Goal: Task Accomplishment & Management: Use online tool/utility

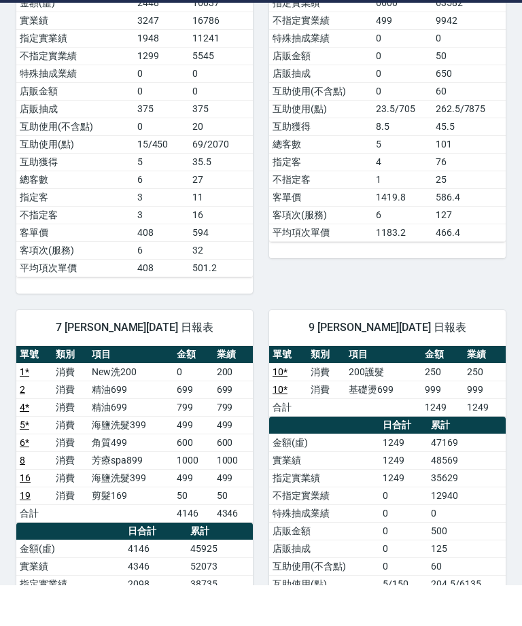
scroll to position [389, 0]
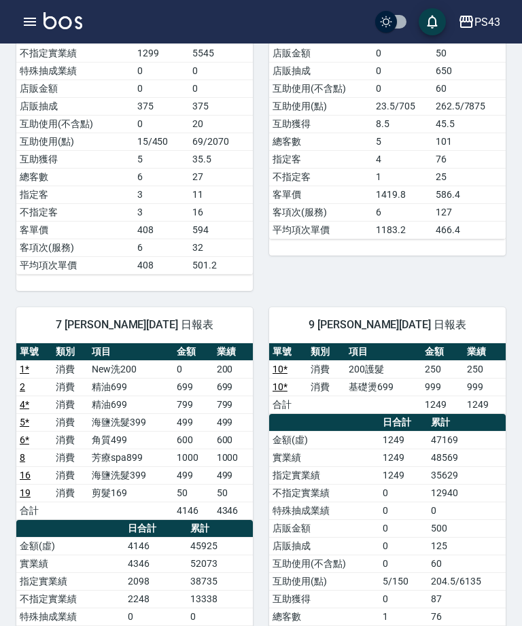
click at [12, 19] on div "PS43 登出" at bounding box center [261, 21] width 522 height 43
click at [29, 21] on icon "button" at bounding box center [30, 22] width 12 height 8
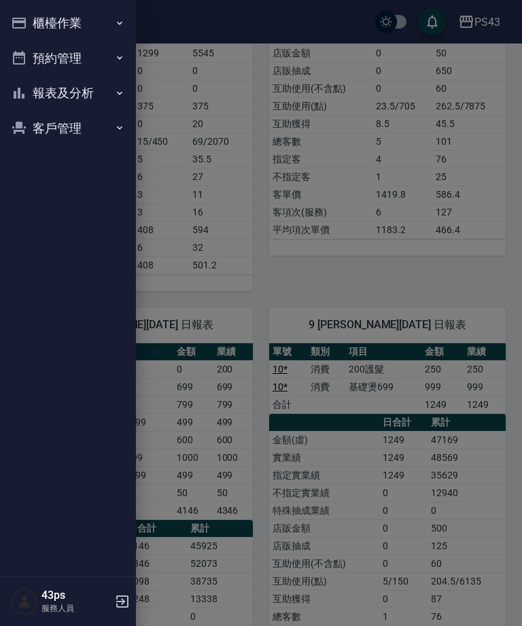
click at [102, 88] on button "報表及分析" at bounding box center [67, 92] width 125 height 35
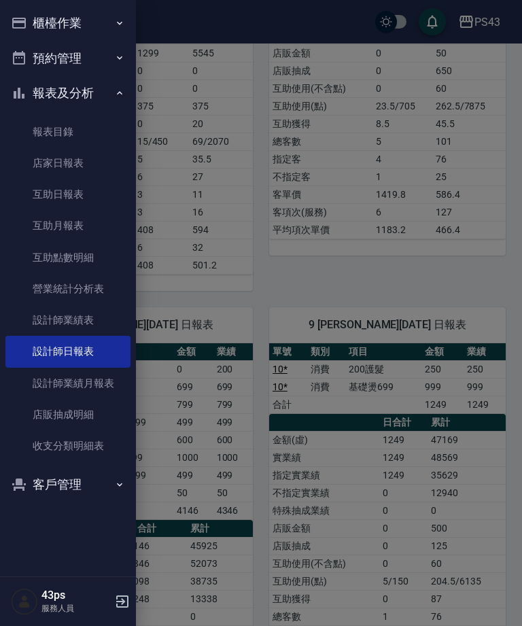
click at [98, 188] on link "互助日報表" at bounding box center [67, 194] width 125 height 31
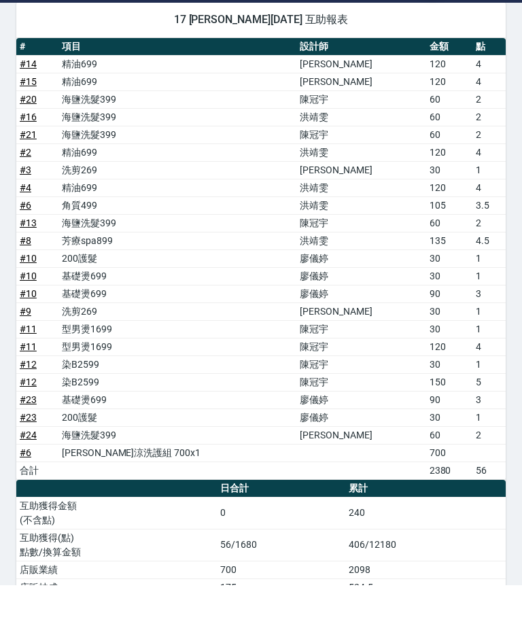
scroll to position [1261, 0]
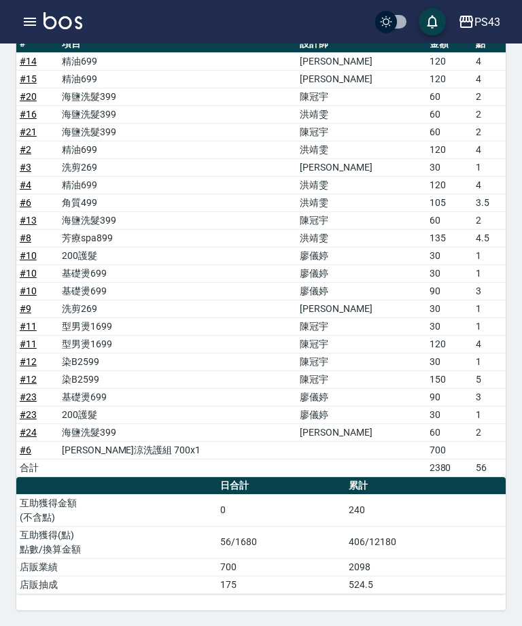
click at [29, 23] on icon "button" at bounding box center [30, 22] width 16 height 16
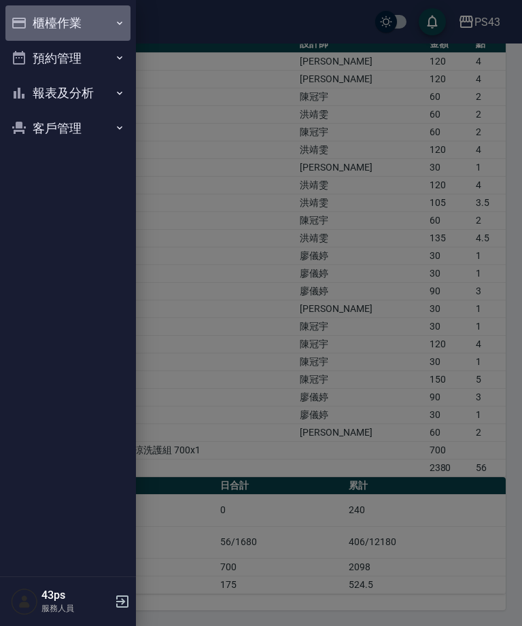
click at [26, 20] on icon "button" at bounding box center [19, 23] width 14 height 11
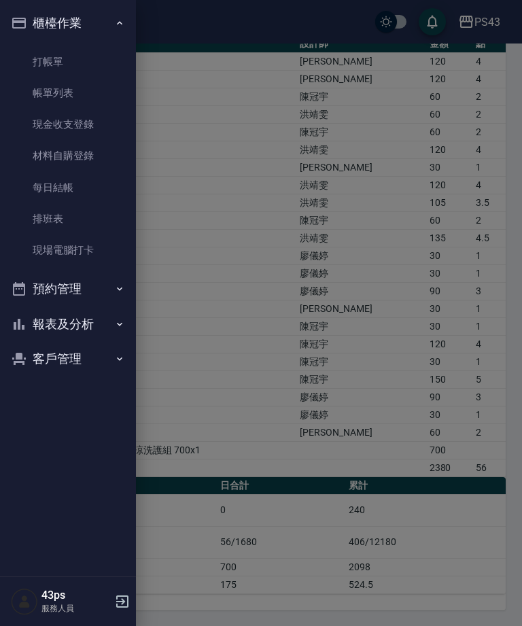
click at [38, 323] on button "報表及分析" at bounding box center [67, 323] width 125 height 35
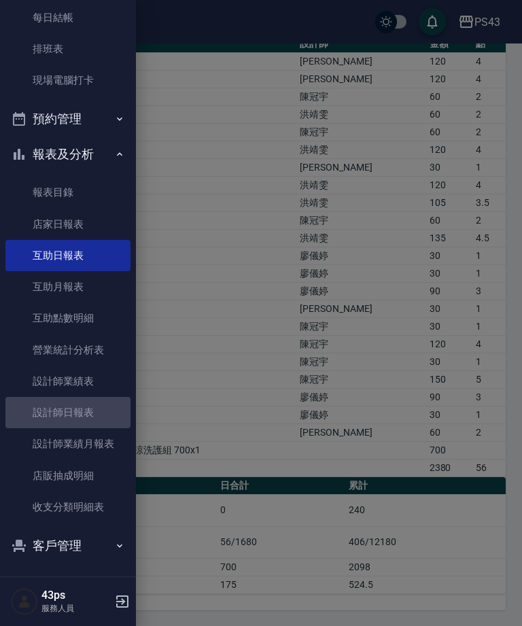
scroll to position [168, 0]
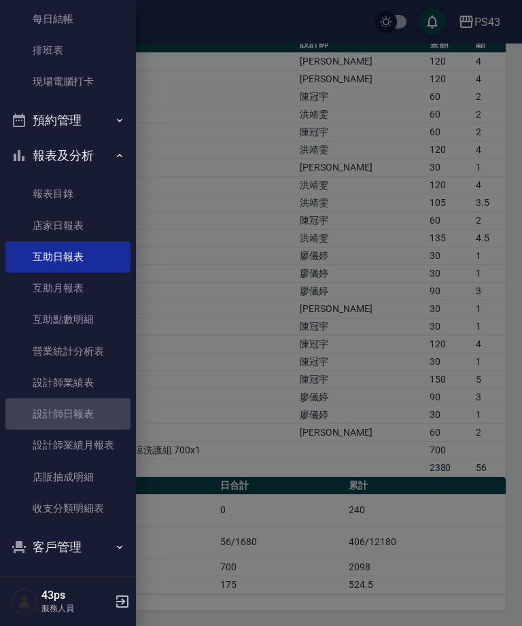
click at [35, 409] on link "設計師日報表" at bounding box center [67, 413] width 125 height 31
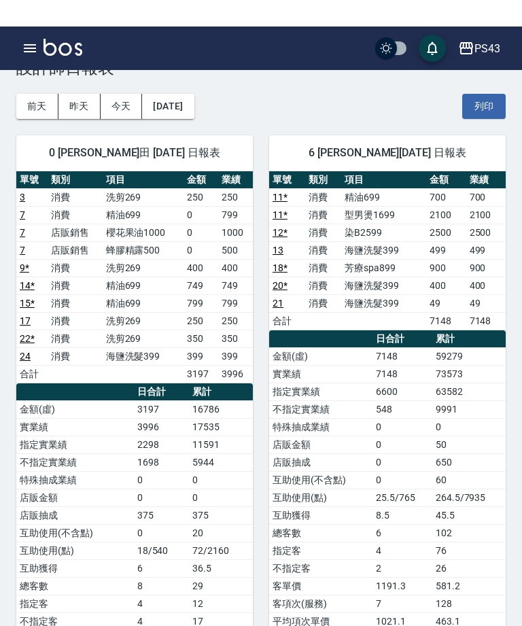
scroll to position [14, 0]
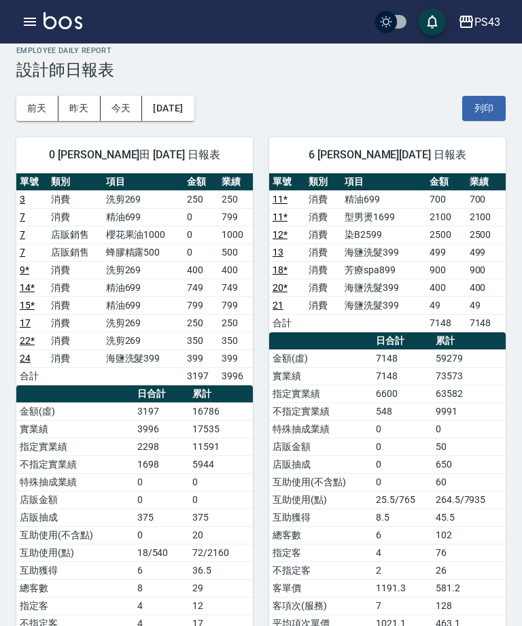
click at [25, 22] on icon "button" at bounding box center [30, 22] width 12 height 8
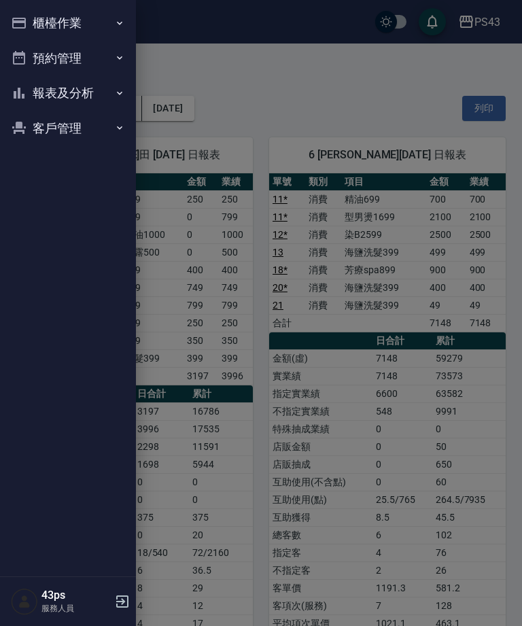
click at [20, 21] on icon "button" at bounding box center [19, 23] width 14 height 11
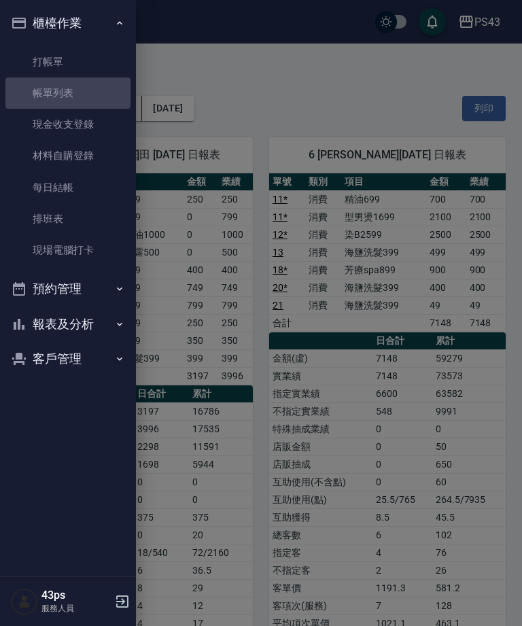
click at [36, 86] on link "帳單列表" at bounding box center [67, 92] width 125 height 31
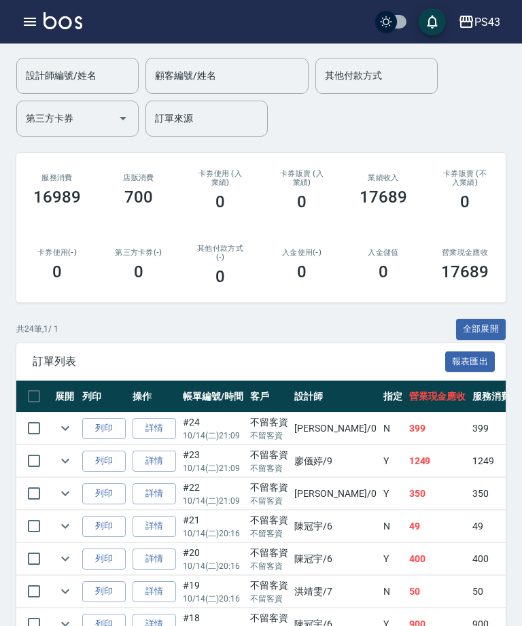
scroll to position [101, 0]
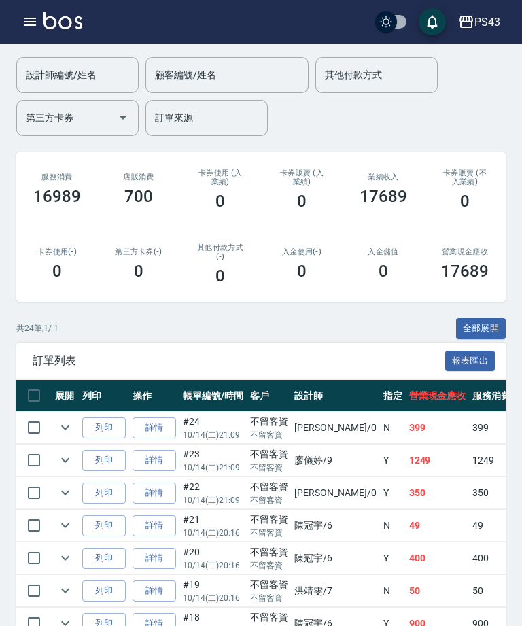
click at [162, 526] on link "詳情" at bounding box center [153, 525] width 43 height 21
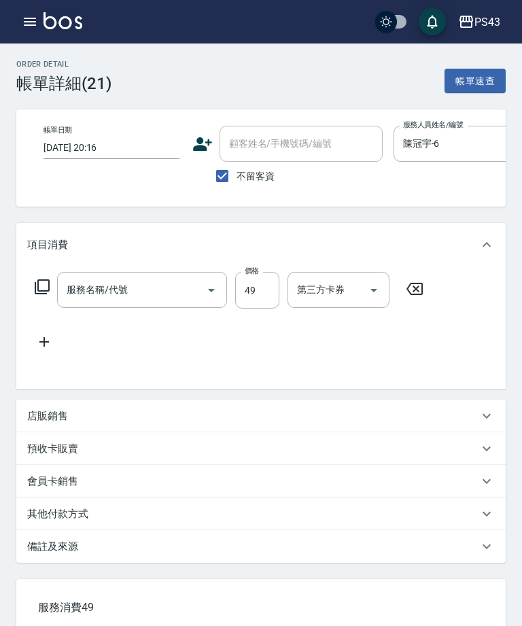
type input "[DATE] 20:16"
checkbox input "true"
type input "陳冠宇-6"
type input "海鹽洗髮399(1399)"
click at [272, 281] on input "49" at bounding box center [257, 290] width 44 height 37
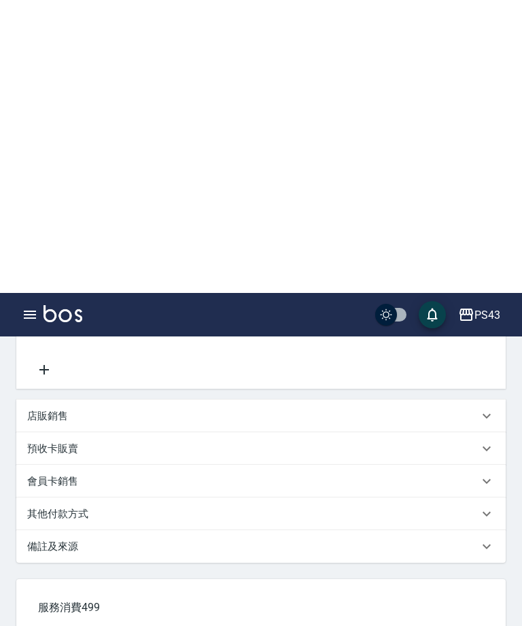
scroll to position [346, 0]
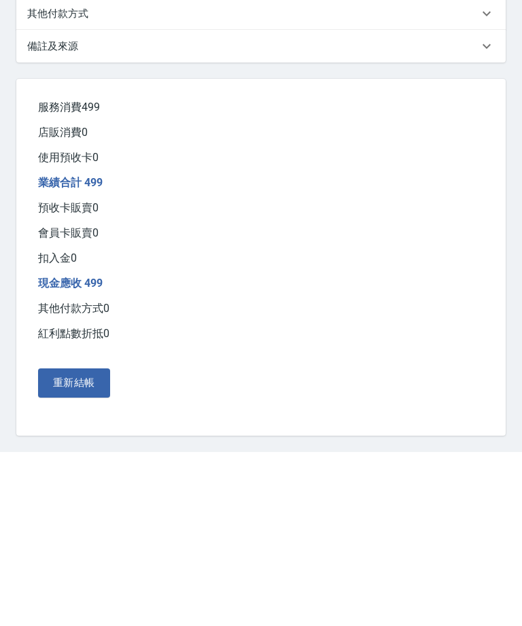
type input "499"
click at [96, 542] on button "重新結帳" at bounding box center [74, 556] width 72 height 29
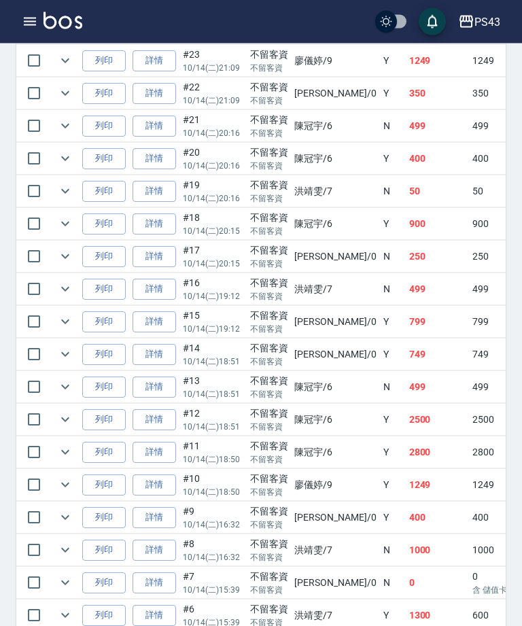
scroll to position [500, 0]
click at [33, 14] on icon "button" at bounding box center [30, 22] width 16 height 16
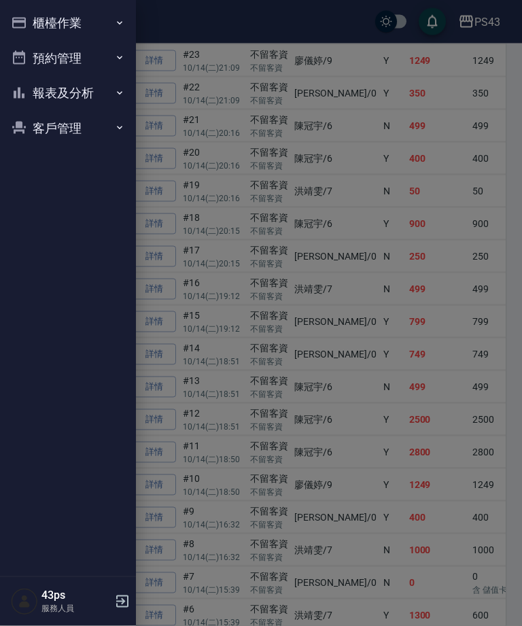
scroll to position [501, 0]
click at [75, 21] on button "櫃檯作業" at bounding box center [67, 22] width 125 height 35
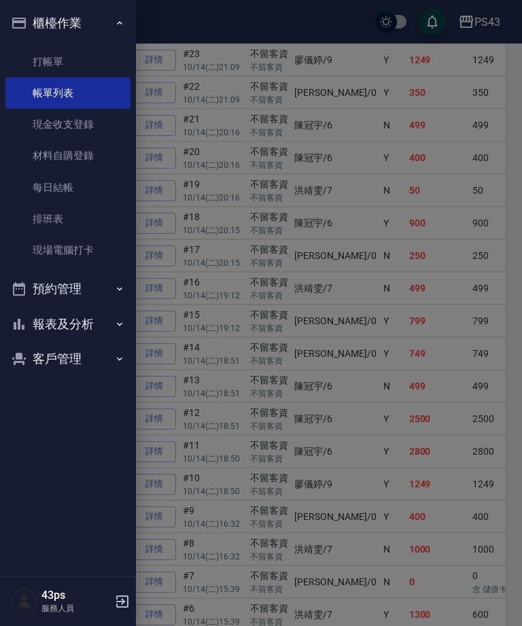
click at [82, 181] on link "每日結帳" at bounding box center [67, 187] width 125 height 31
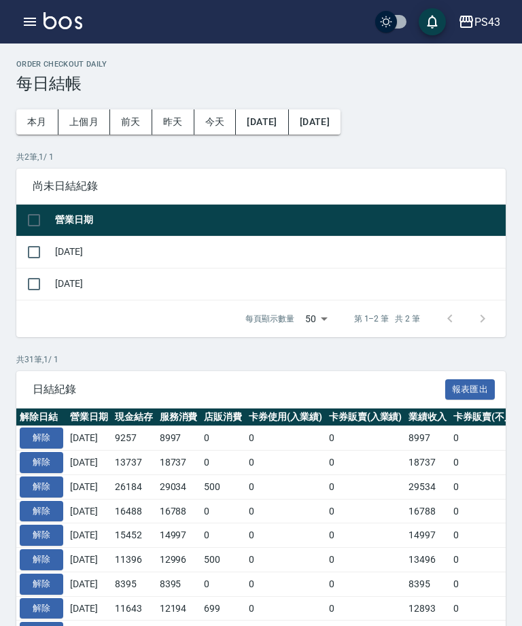
click at [33, 277] on input "checkbox" at bounding box center [34, 284] width 29 height 29
checkbox input "true"
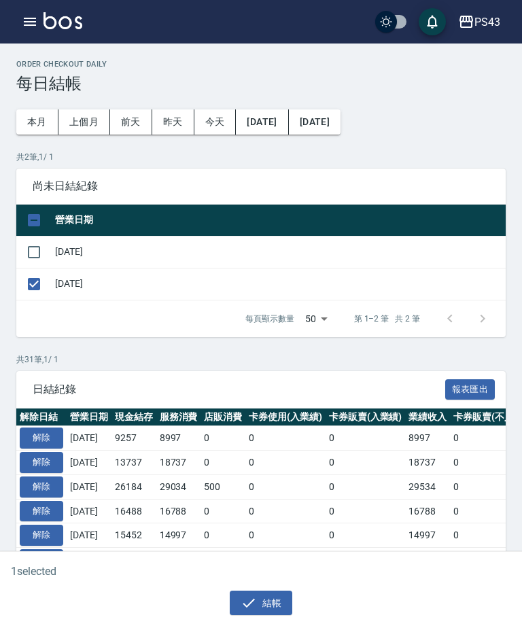
click at [33, 255] on input "checkbox" at bounding box center [34, 252] width 29 height 29
checkbox input "true"
click at [259, 616] on button "結帳" at bounding box center [261, 602] width 63 height 25
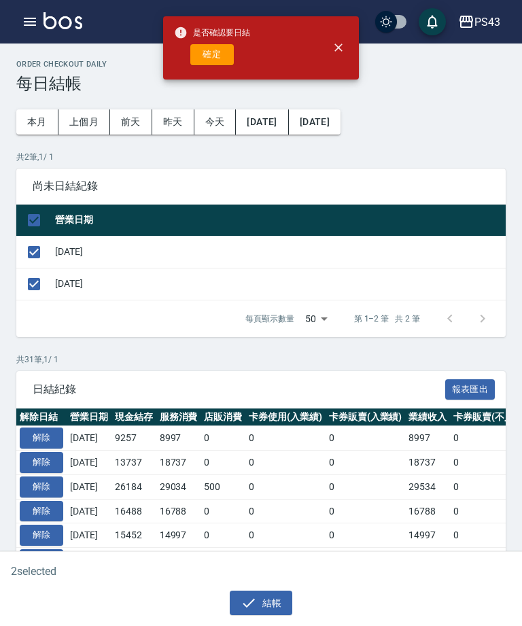
click at [215, 63] on button "確定" at bounding box center [211, 54] width 43 height 21
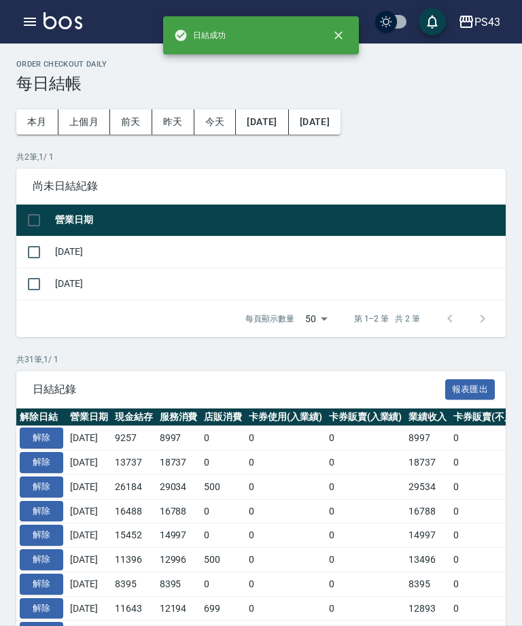
checkbox input "false"
